Goal: Find specific page/section: Find specific page/section

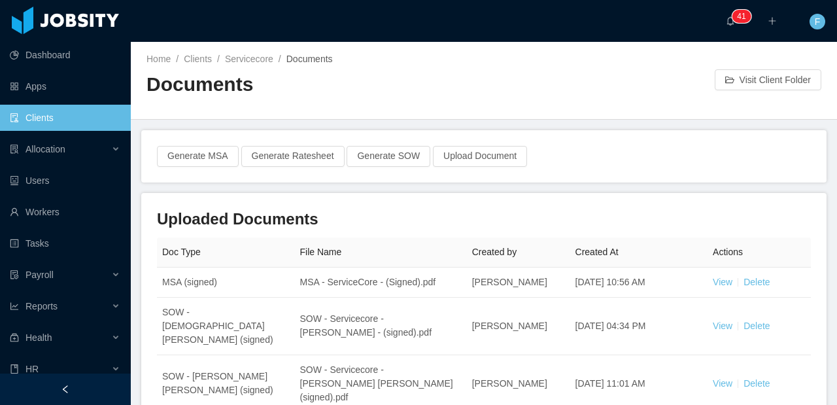
click at [42, 118] on link "Clients" at bounding box center [65, 118] width 111 height 26
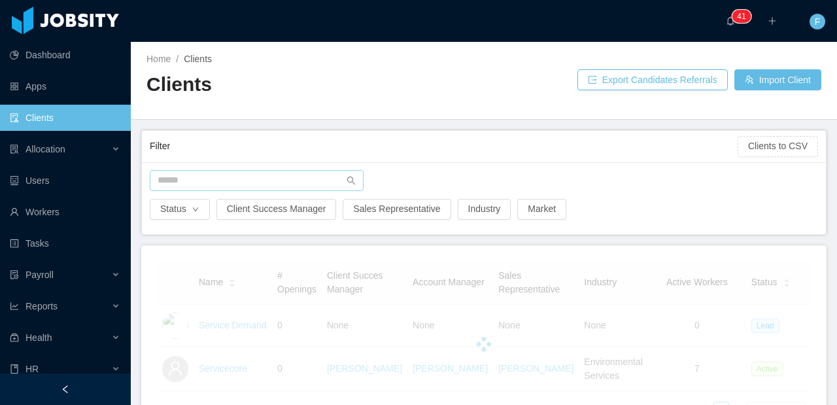
click at [190, 170] on div "Status Client Success Manager Sales Representative Industry Market" at bounding box center [484, 198] width 684 height 72
click at [191, 173] on input "text" at bounding box center [257, 180] width 214 height 21
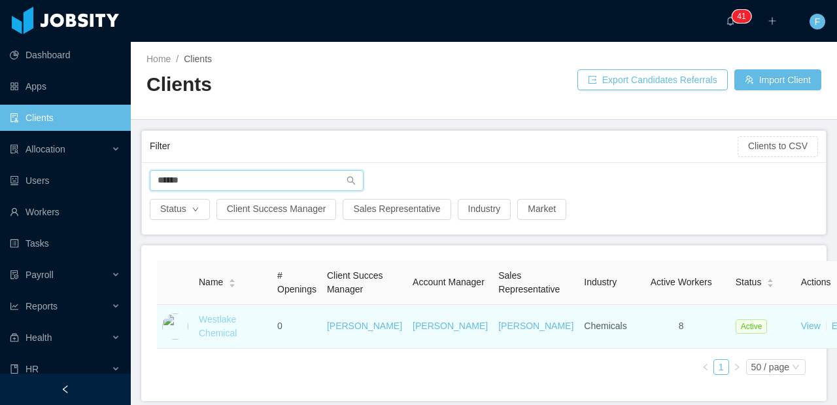
type input "******"
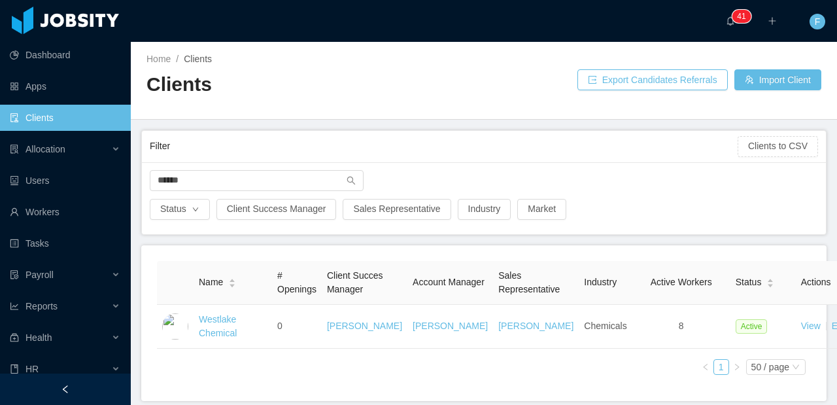
click at [211, 332] on link "Westlake Chemical" at bounding box center [218, 326] width 38 height 24
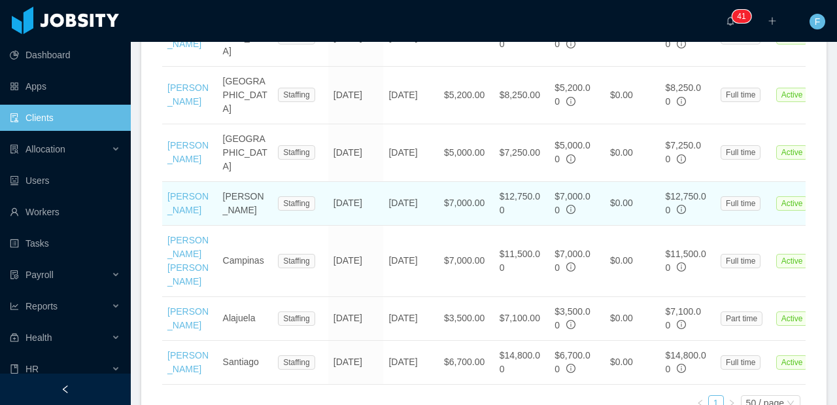
scroll to position [612, 0]
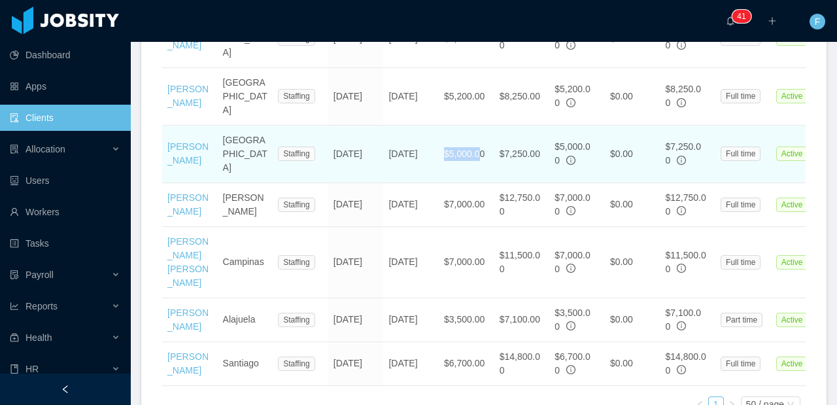
drag, startPoint x: 483, startPoint y: 142, endPoint x: 444, endPoint y: 139, distance: 39.4
click at [444, 139] on td "$5,000.00" at bounding box center [467, 155] width 56 height 58
copy td "$5,000.0"
